Goal: Task Accomplishment & Management: Manage account settings

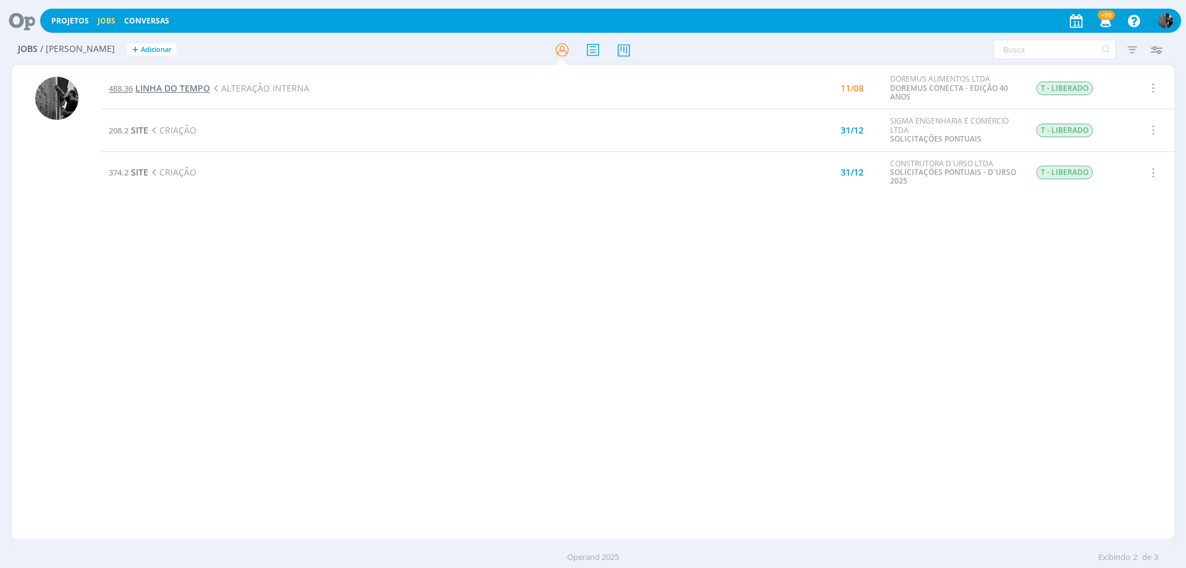
click at [185, 88] on span "LINHA DO TEMPO" at bounding box center [172, 88] width 75 height 12
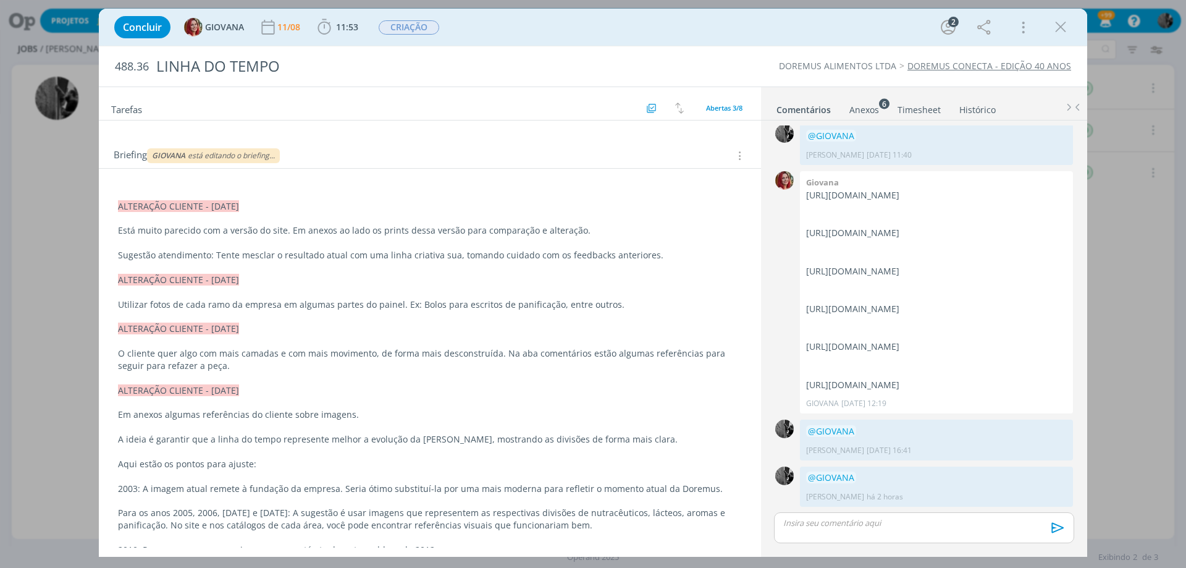
scroll to position [124, 0]
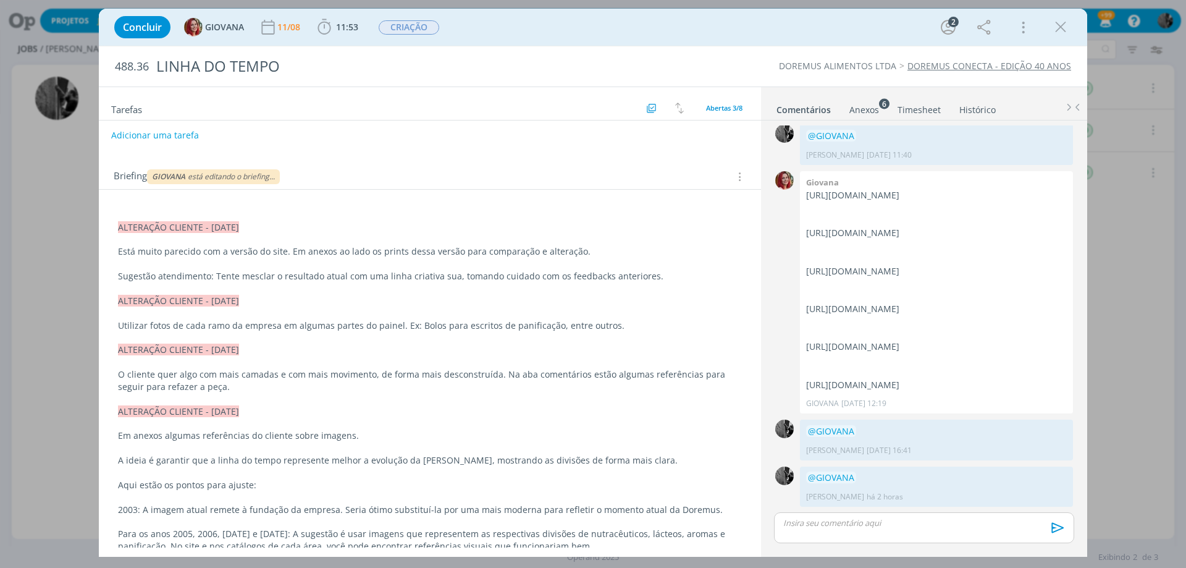
click at [235, 179] on div "GIOVANA está editando o briefing..." at bounding box center [213, 176] width 133 height 15
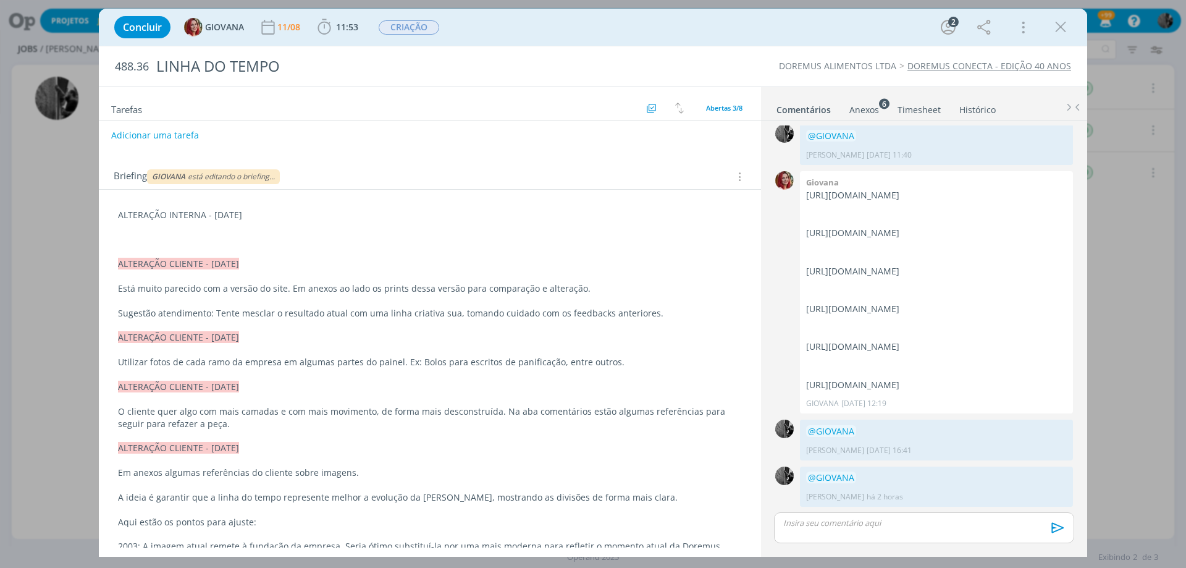
drag, startPoint x: 220, startPoint y: 295, endPoint x: 518, endPoint y: 293, distance: 297.7
drag, startPoint x: 210, startPoint y: 237, endPoint x: 284, endPoint y: 237, distance: 74.1
click at [284, 237] on p "Corrigir a linearidade (está muito "reto")" at bounding box center [430, 239] width 623 height 12
click at [316, 249] on p "dialog" at bounding box center [430, 252] width 623 height 12
